Goal: Task Accomplishment & Management: Manage account settings

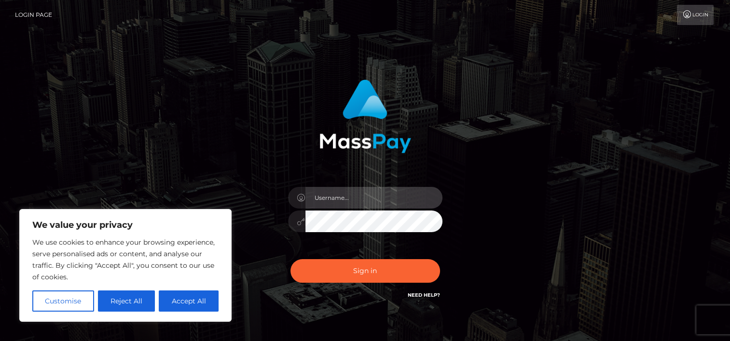
click at [341, 194] on input "text" at bounding box center [373, 198] width 137 height 22
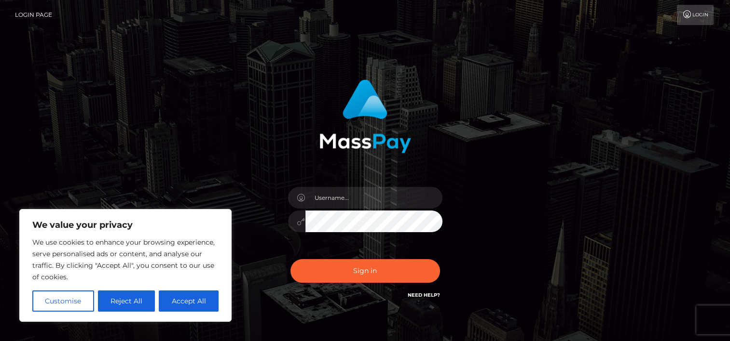
click at [395, 158] on div "Sign in" at bounding box center [364, 190] width 253 height 236
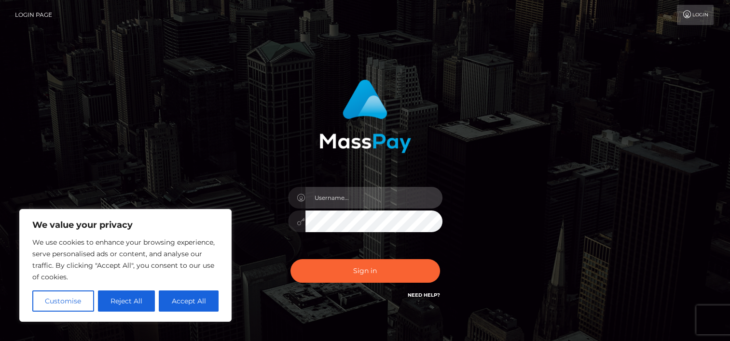
click at [338, 196] on input "text" at bounding box center [373, 198] width 137 height 22
type input "244151"
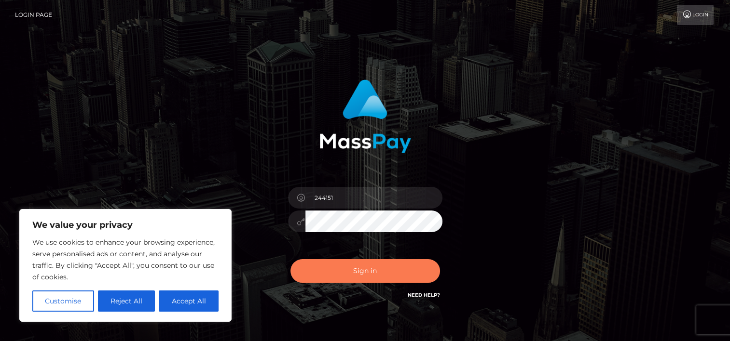
click at [369, 264] on button "Sign in" at bounding box center [364, 271] width 149 height 24
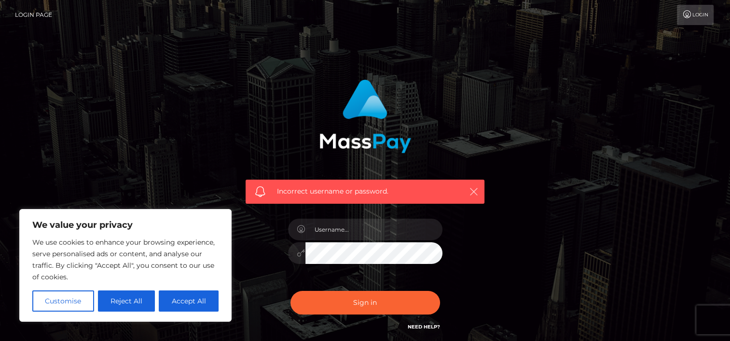
click at [474, 189] on icon "button" at bounding box center [474, 192] width 10 height 10
click at [472, 189] on icon "button" at bounding box center [474, 192] width 10 height 10
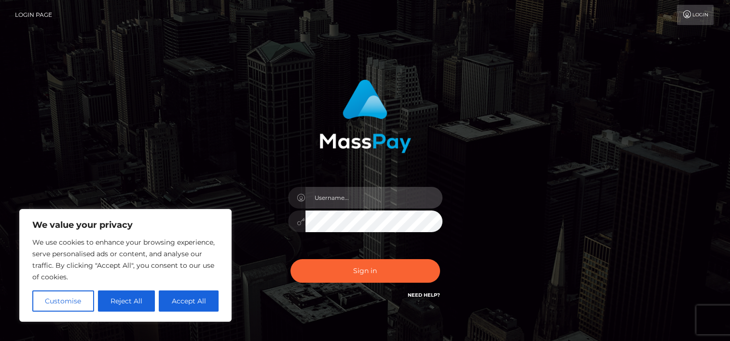
click at [328, 201] on input "text" at bounding box center [373, 198] width 137 height 22
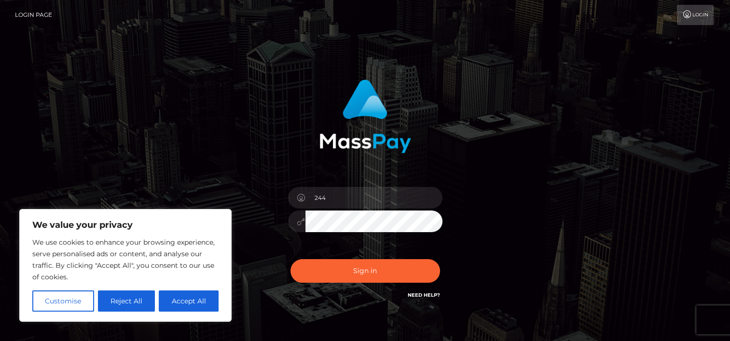
click at [270, 259] on div "244 Sign in" at bounding box center [364, 190] width 253 height 236
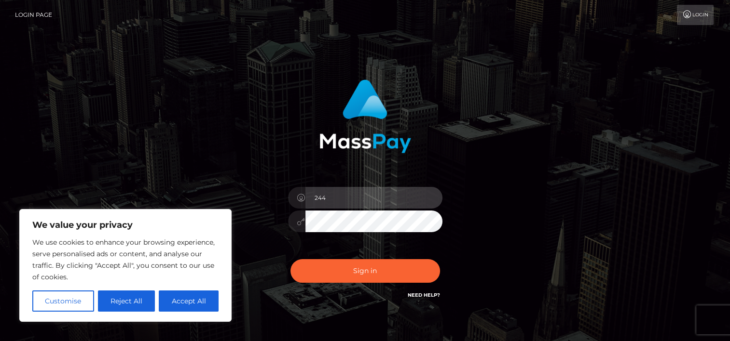
click at [329, 199] on input "244" at bounding box center [373, 198] width 137 height 22
type input "244151"
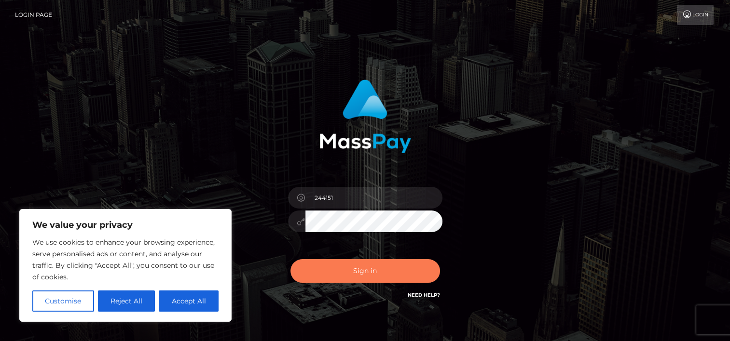
click at [370, 270] on button "Sign in" at bounding box center [364, 271] width 149 height 24
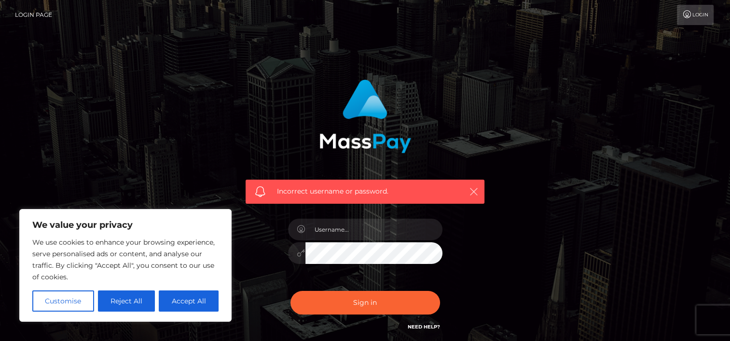
click at [477, 195] on icon "button" at bounding box center [474, 192] width 10 height 10
click at [476, 189] on icon "button" at bounding box center [474, 192] width 10 height 10
